Goal: Task Accomplishment & Management: Manage account settings

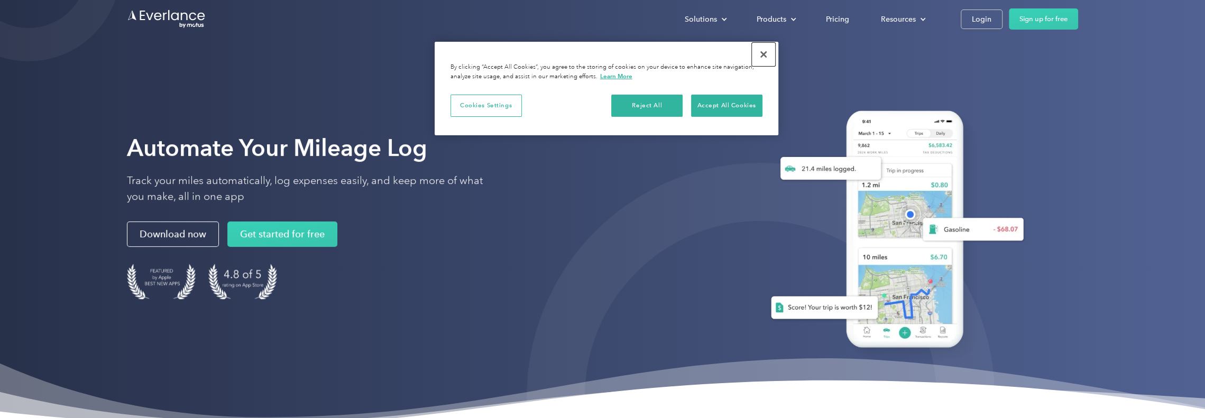
click at [762, 54] on button "Close" at bounding box center [763, 54] width 23 height 23
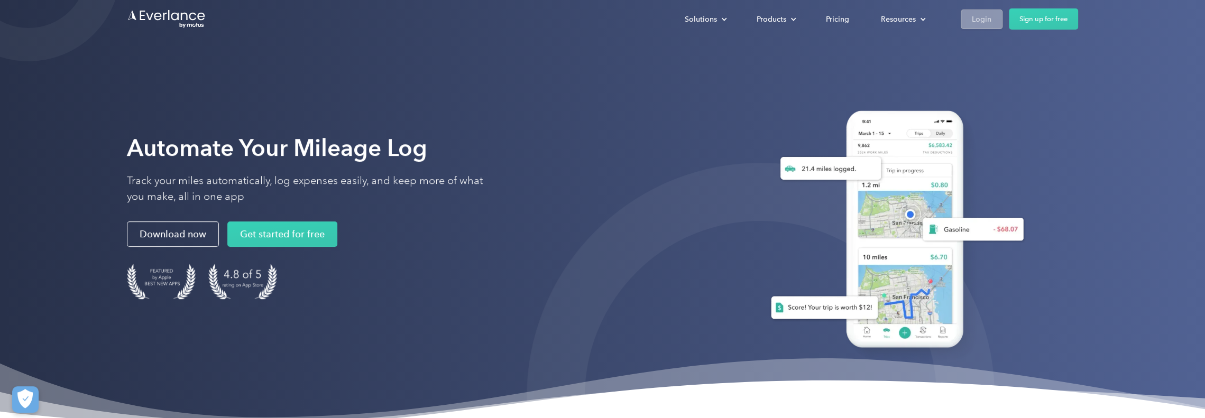
click at [972, 23] on div "Login" at bounding box center [982, 19] width 20 height 13
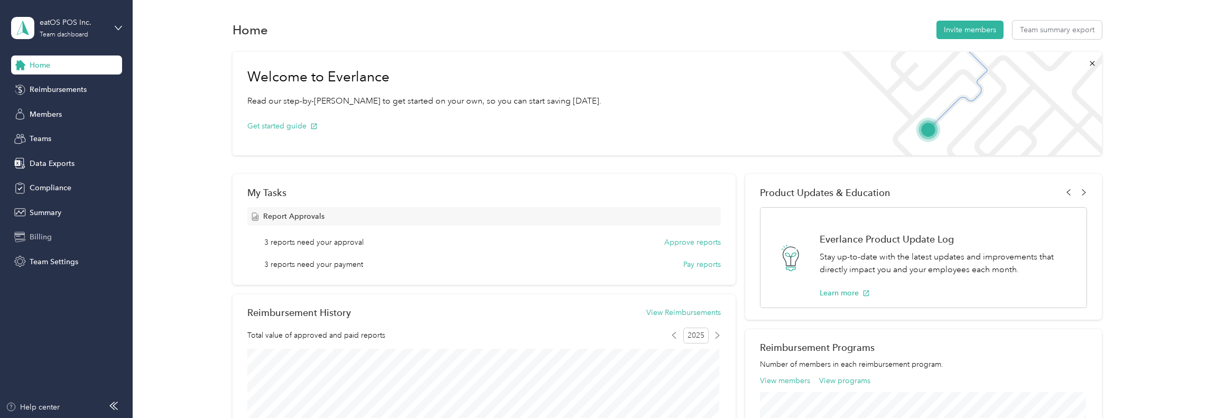
click at [45, 229] on div "Billing" at bounding box center [66, 237] width 111 height 19
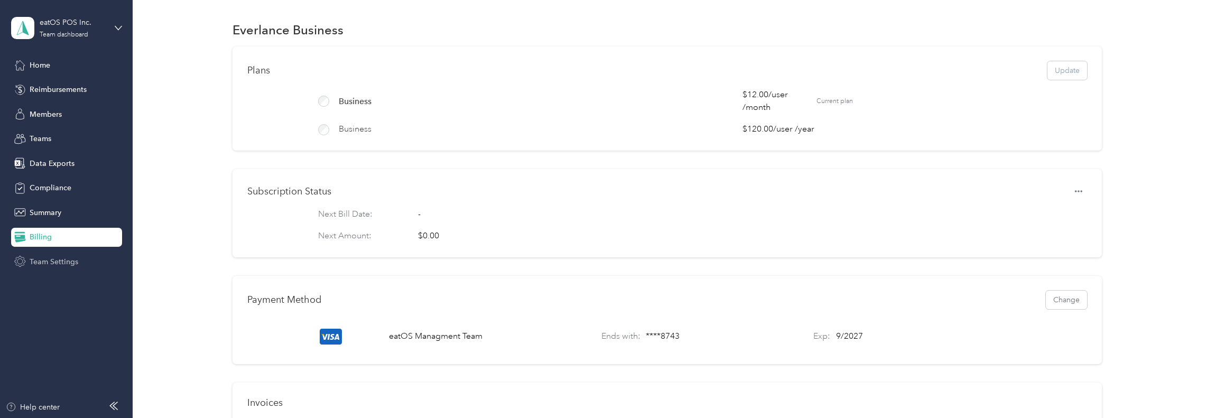
click at [61, 258] on span "Team Settings" at bounding box center [54, 261] width 49 height 11
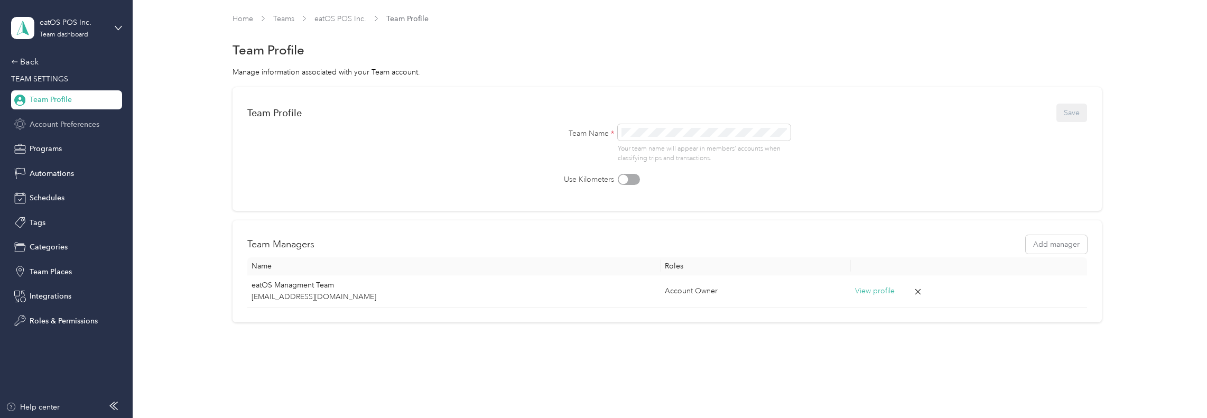
click at [57, 126] on span "Account Preferences" at bounding box center [65, 124] width 70 height 11
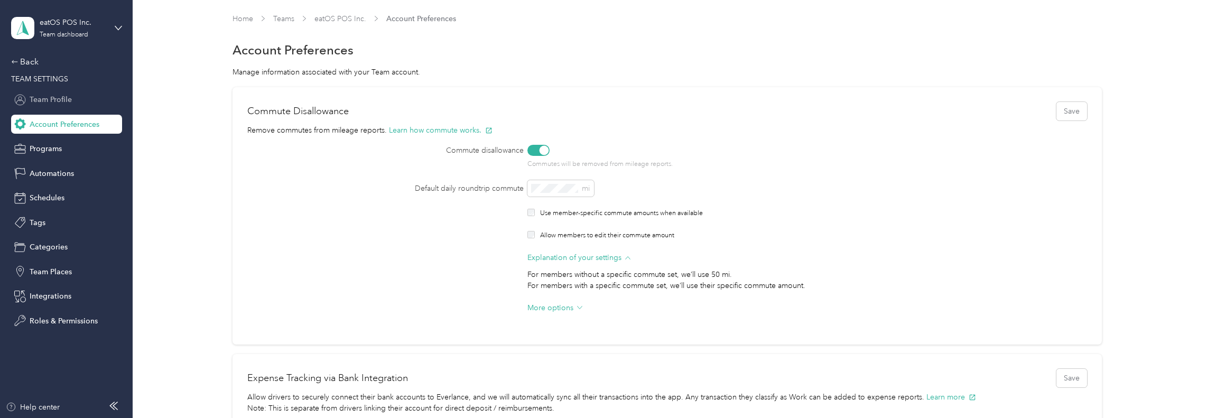
click at [58, 107] on div "Team Profile" at bounding box center [66, 99] width 111 height 19
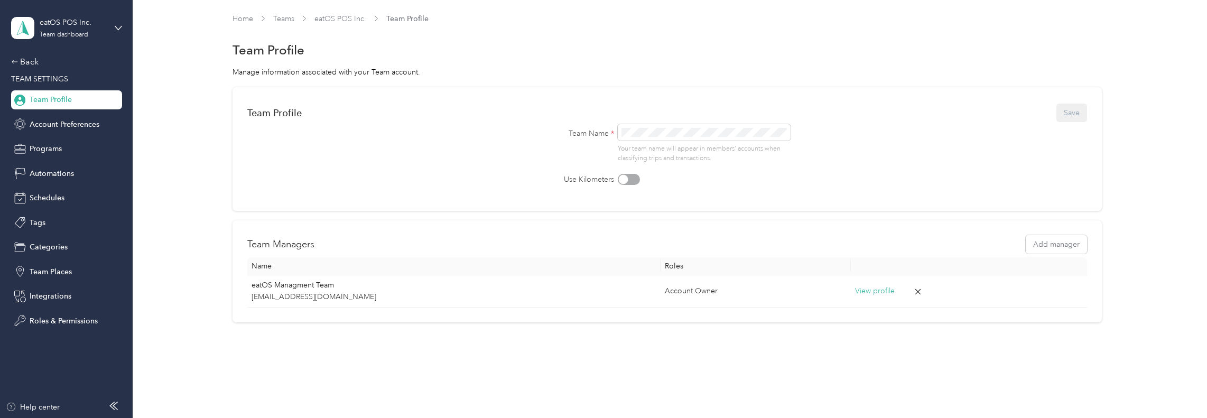
drag, startPoint x: 330, startPoint y: 230, endPoint x: 326, endPoint y: 225, distance: 6.4
click at [330, 230] on div "Team Managers Add manager Name Roles eatOS Managment Team bills@eatos.com Accou…" at bounding box center [668, 271] width 870 height 102
click at [286, 16] on link "Teams" at bounding box center [283, 18] width 21 height 9
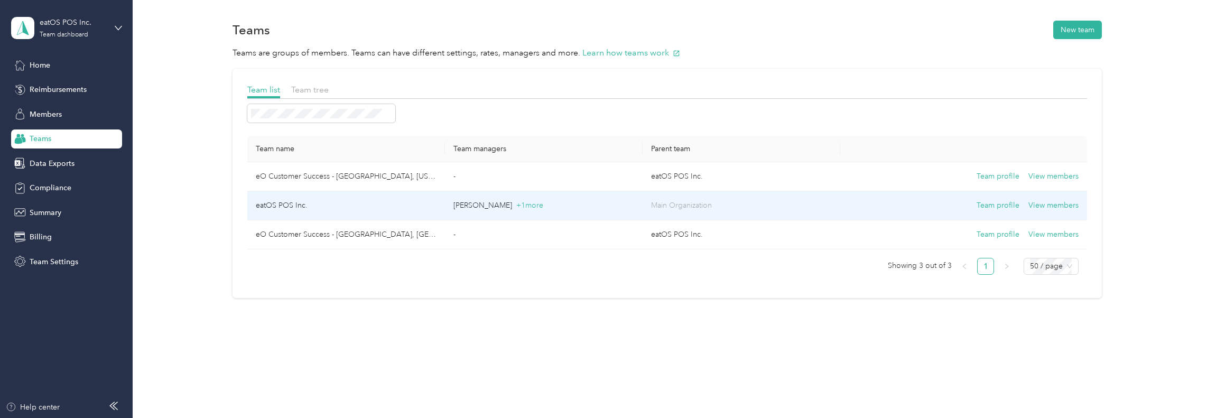
click at [371, 204] on td "eatOS POS Inc." at bounding box center [346, 205] width 198 height 29
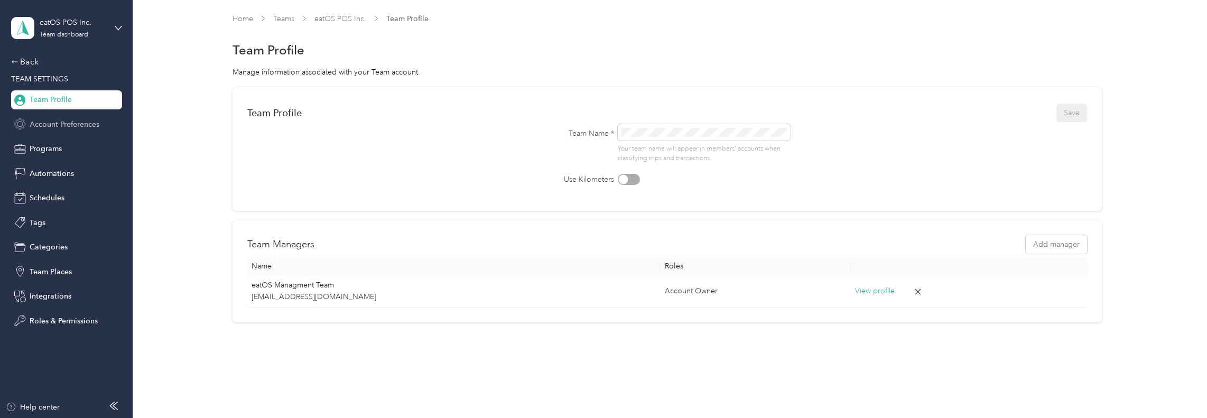
click at [49, 119] on span "Account Preferences" at bounding box center [65, 124] width 70 height 11
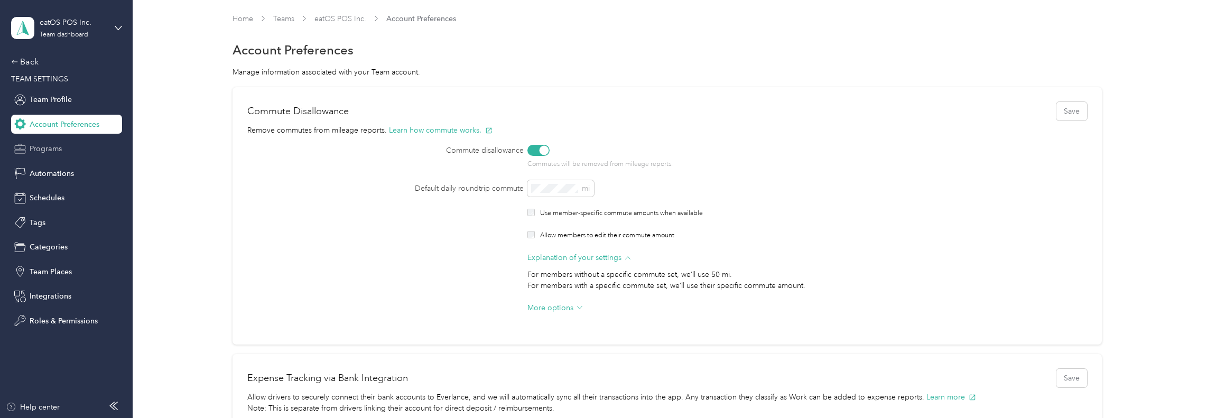
click at [41, 147] on span "Programs" at bounding box center [46, 148] width 32 height 11
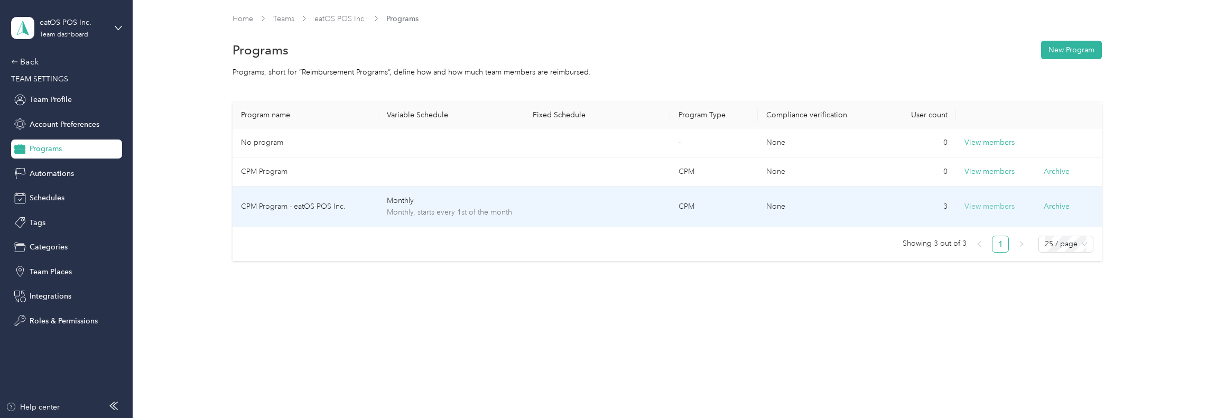
click at [987, 210] on button "View members" at bounding box center [990, 207] width 50 height 12
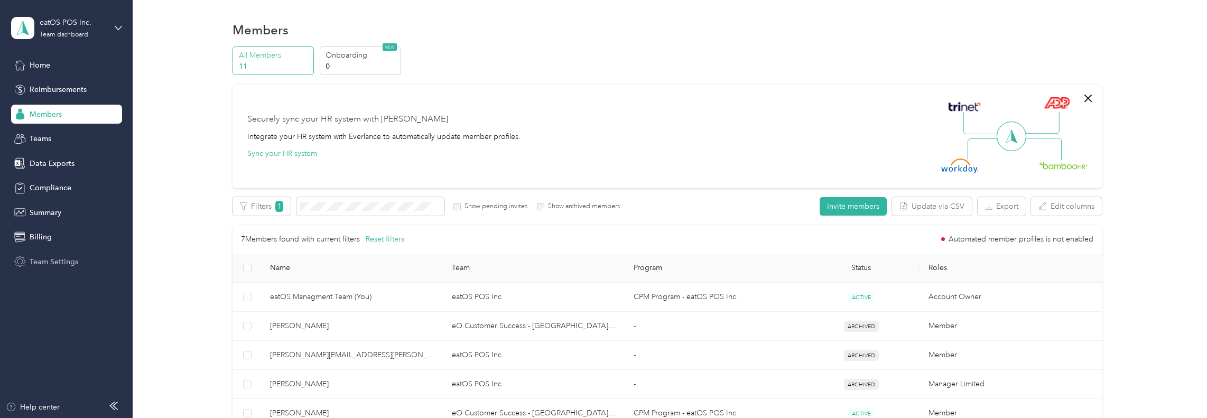
drag, startPoint x: 68, startPoint y: 260, endPoint x: 80, endPoint y: 257, distance: 12.4
click at [68, 260] on span "Team Settings" at bounding box center [54, 261] width 49 height 11
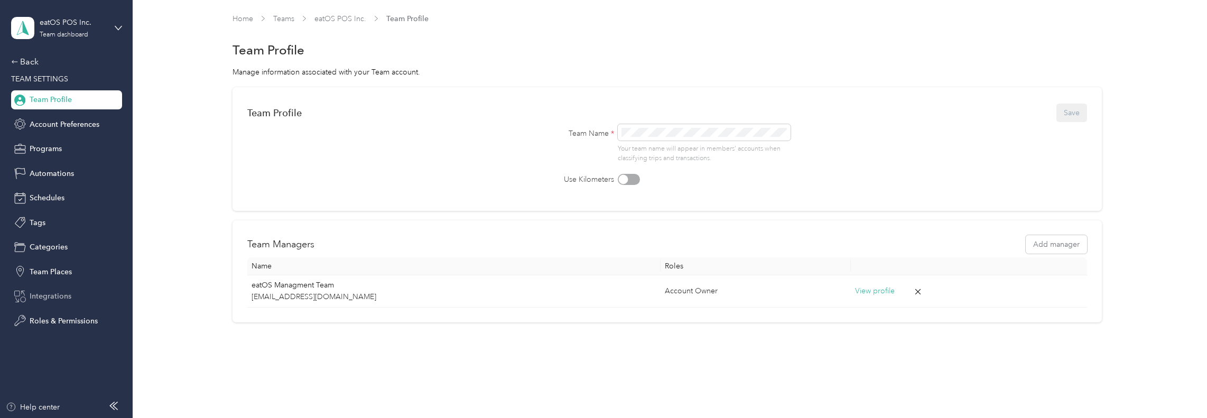
click at [52, 298] on span "Integrations" at bounding box center [51, 296] width 42 height 11
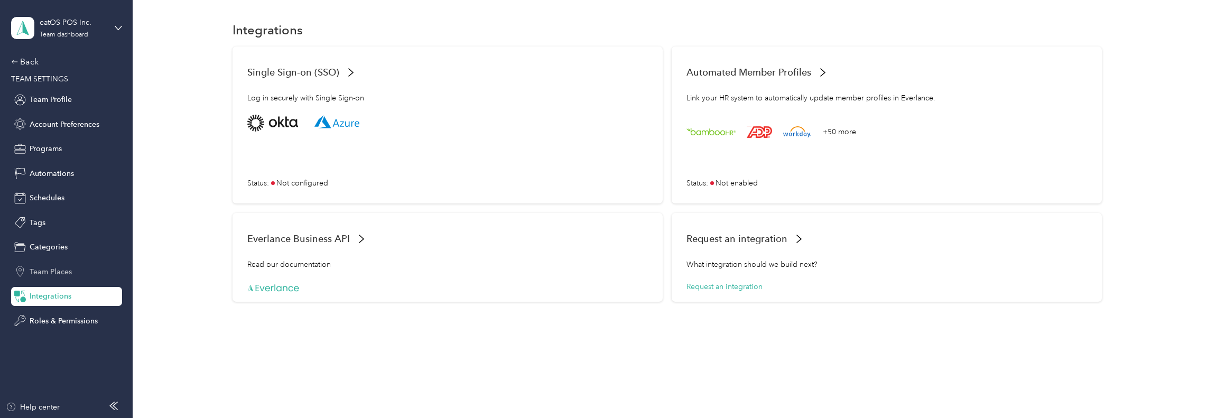
click at [57, 270] on span "Team Places" at bounding box center [51, 271] width 42 height 11
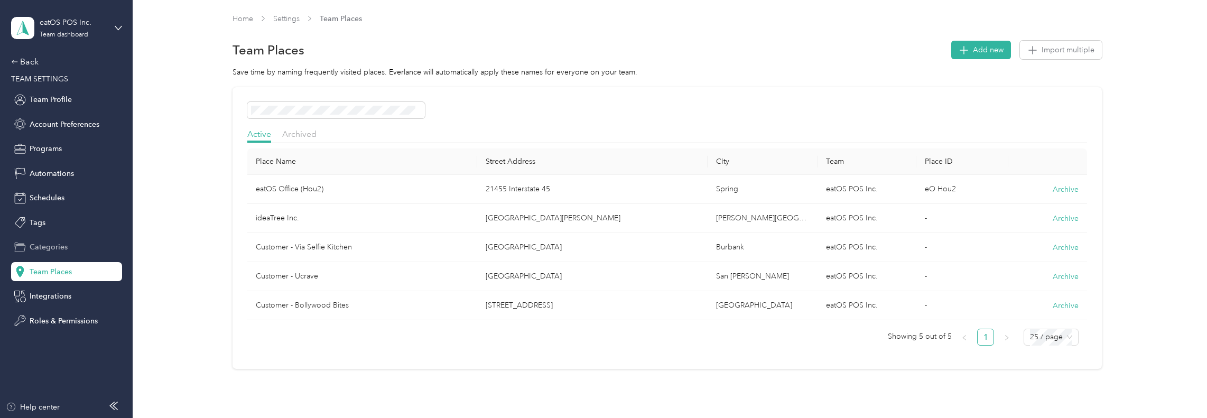
click at [54, 247] on span "Categories" at bounding box center [49, 247] width 38 height 11
